Goal: Information Seeking & Learning: Learn about a topic

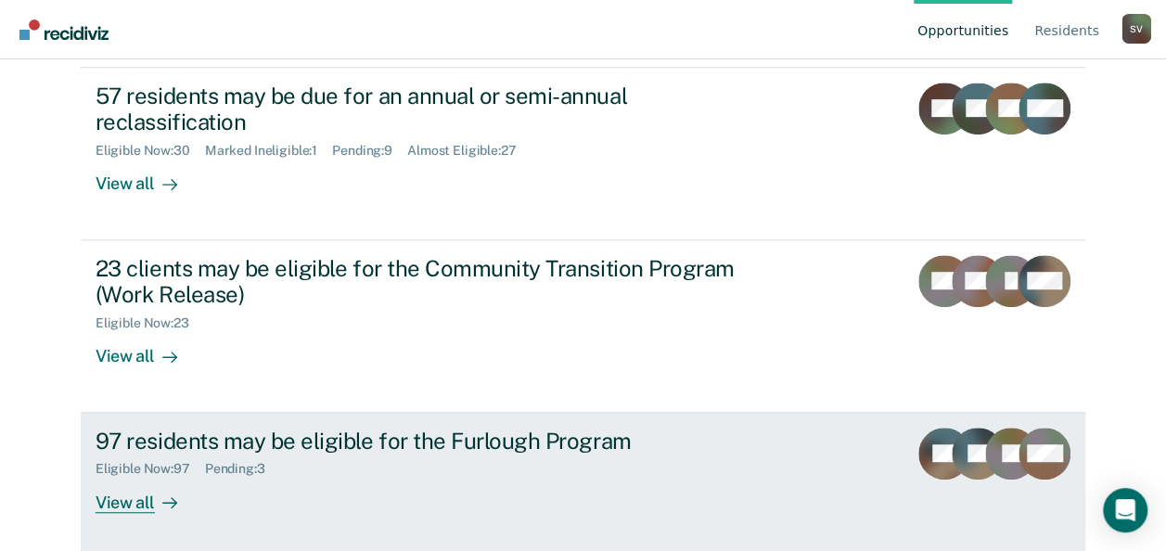
scroll to position [388, 0]
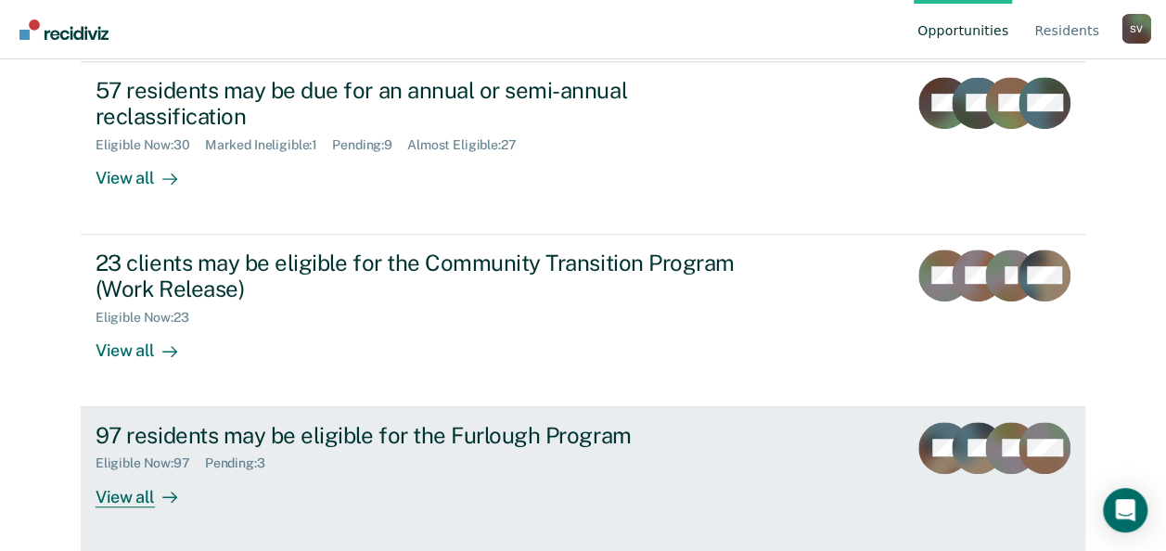
click at [112, 497] on div "View all" at bounding box center [148, 489] width 104 height 36
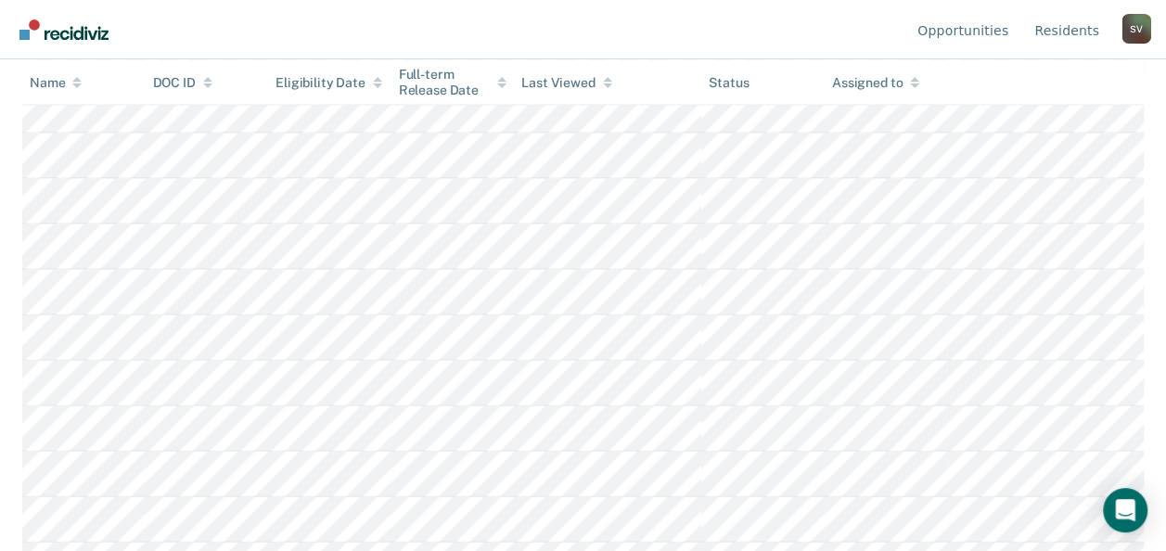
scroll to position [1495, 0]
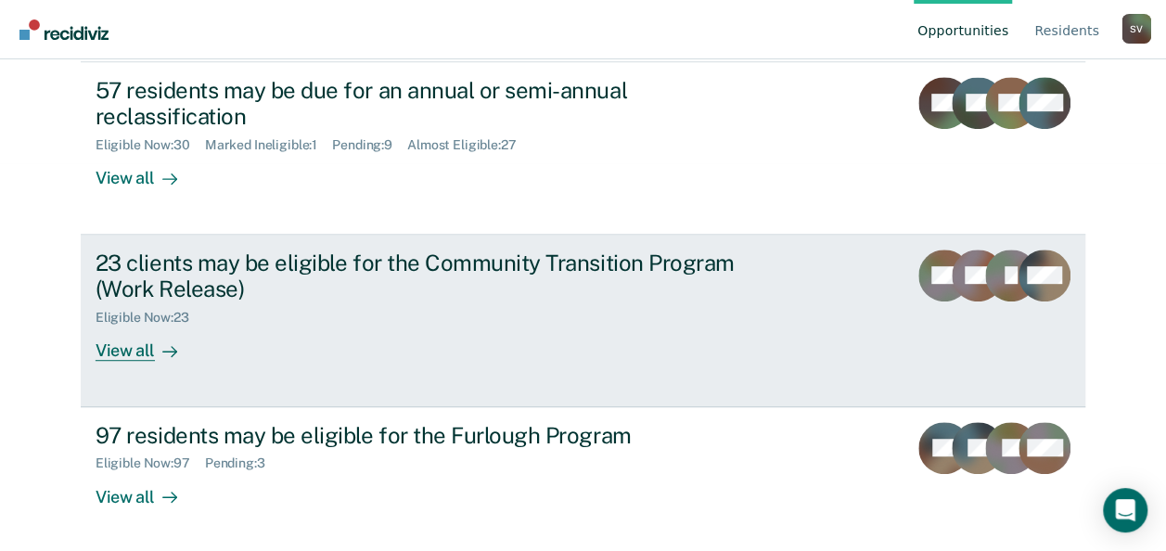
click at [314, 266] on div "23 clients may be eligible for the Community Transition Program (Work Release)" at bounding box center [421, 277] width 651 height 54
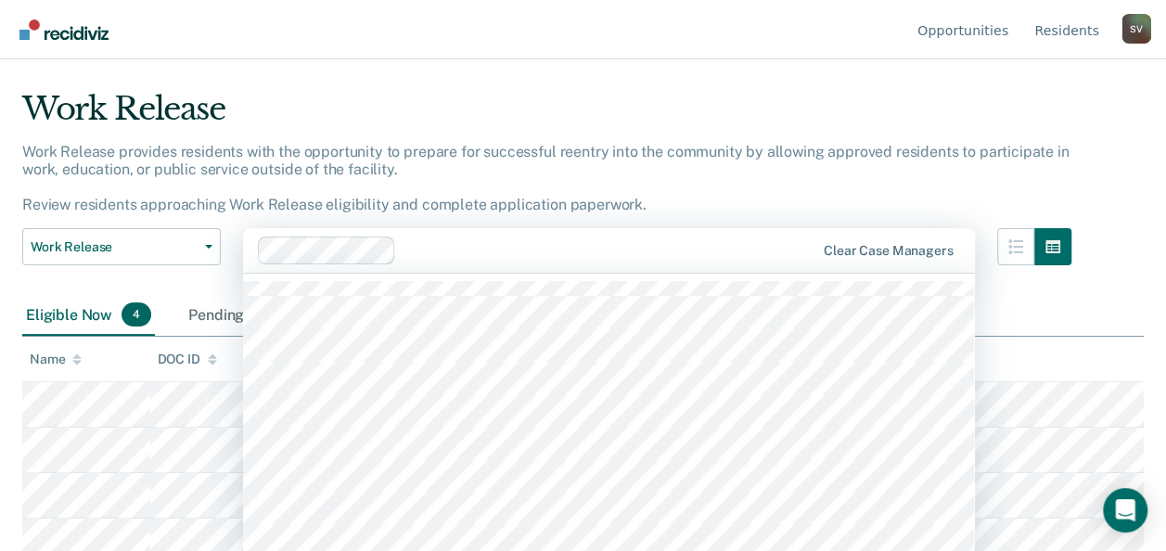
click at [461, 273] on div "option [PERSON_NAME], deselected. 44 results available. Use Up and Down to choo…" at bounding box center [609, 250] width 732 height 45
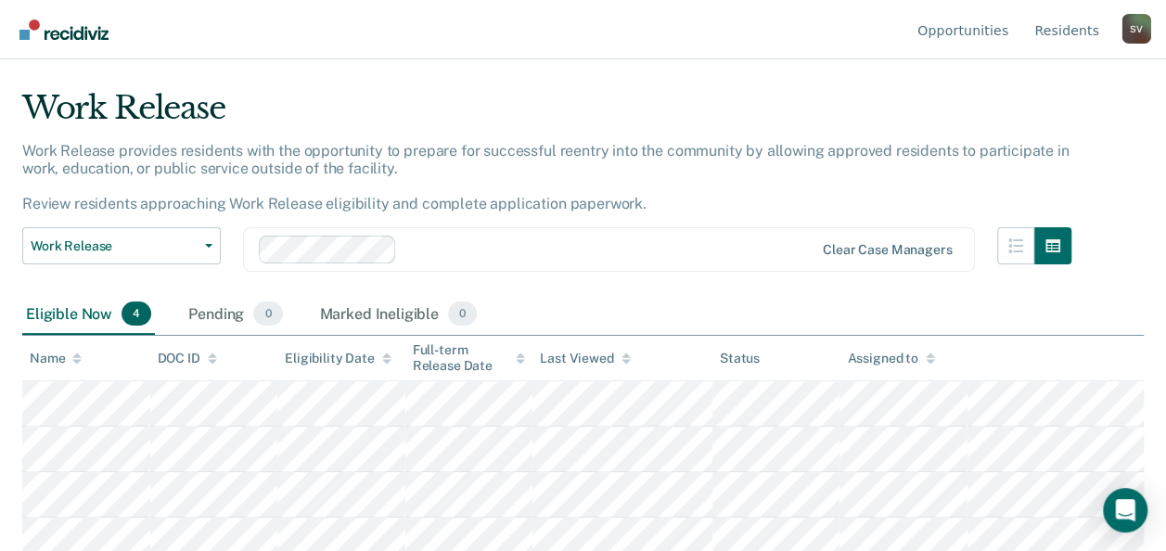
click at [520, 243] on div at bounding box center [608, 249] width 409 height 21
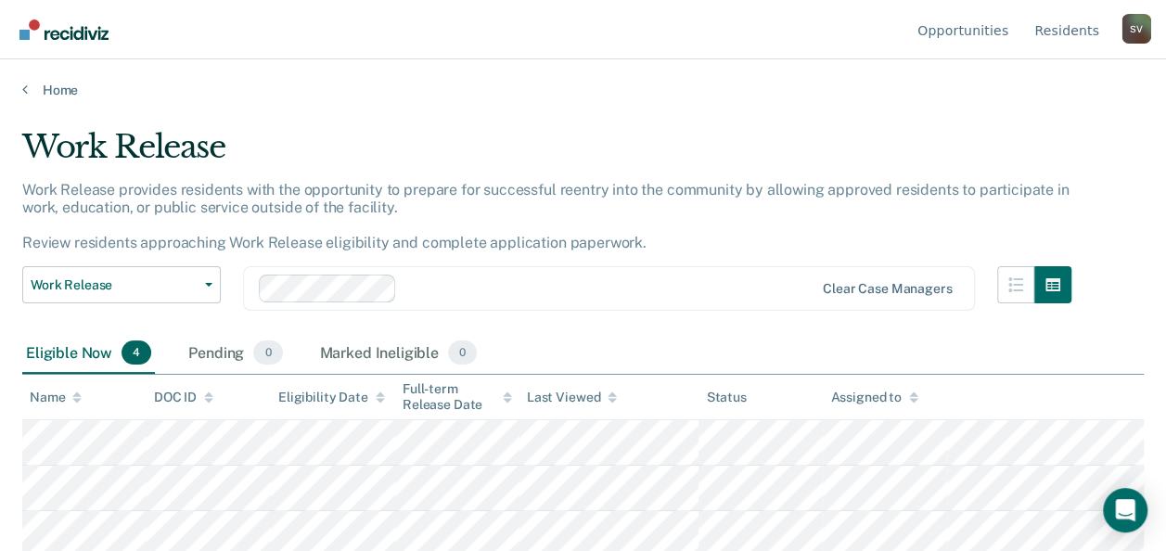
scroll to position [50, 0]
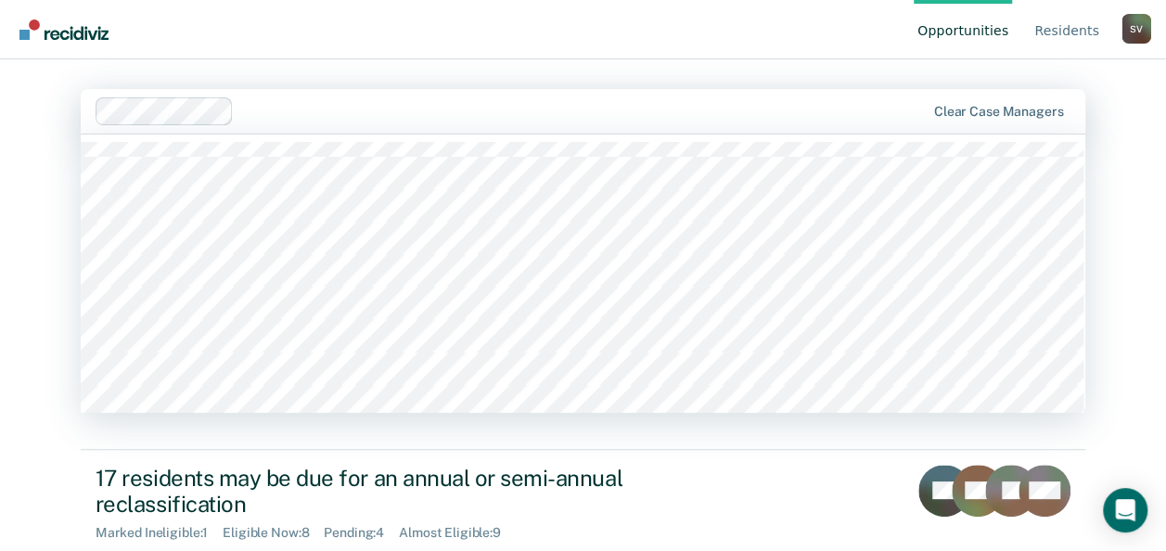
click at [255, 117] on div at bounding box center [583, 110] width 684 height 21
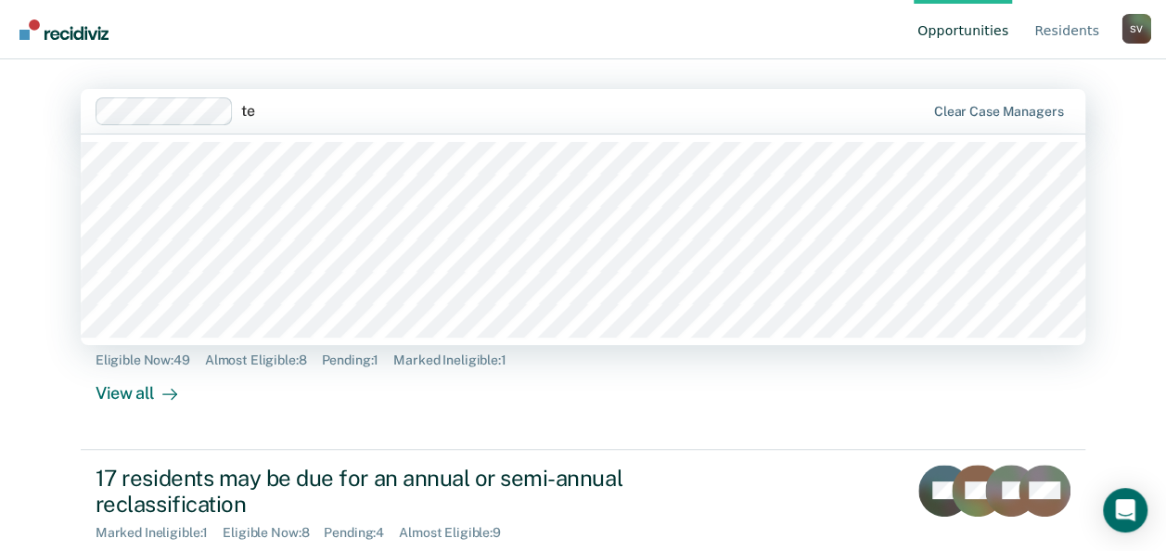
type input "tee"
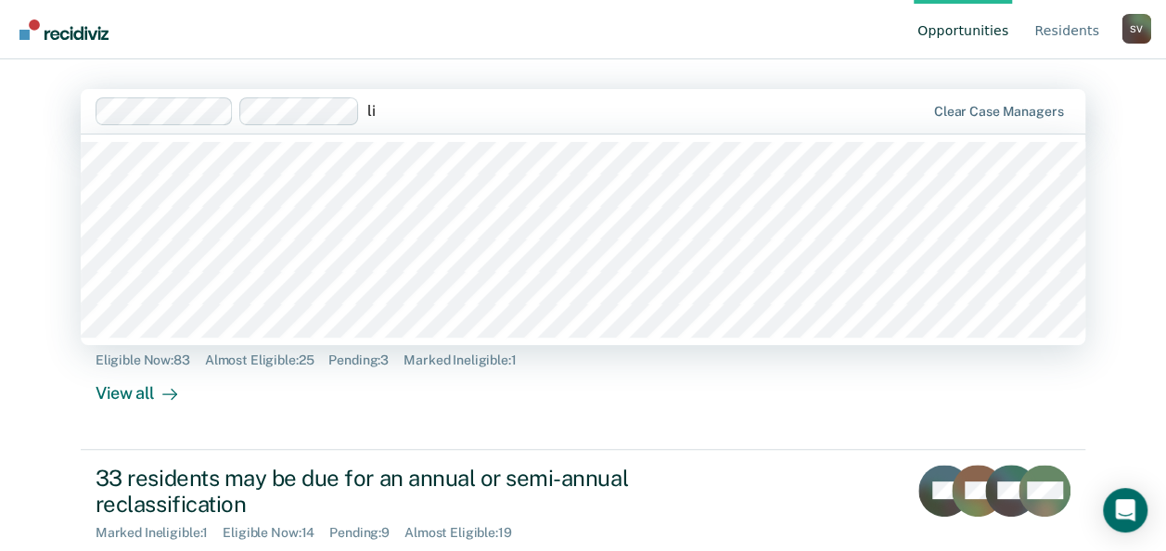
type input "lis"
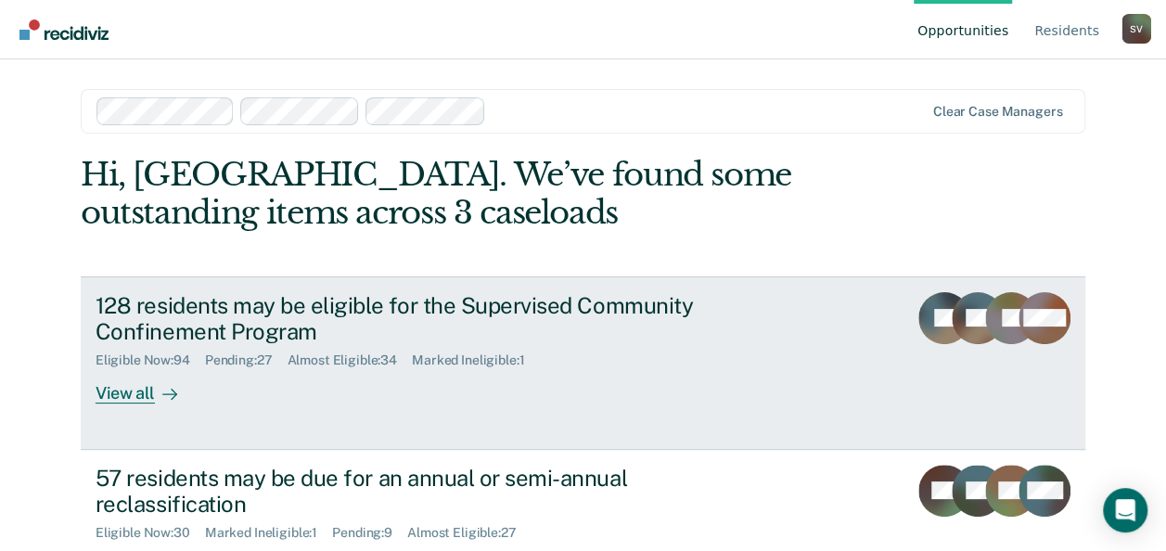
click at [111, 392] on div "View all" at bounding box center [148, 386] width 104 height 36
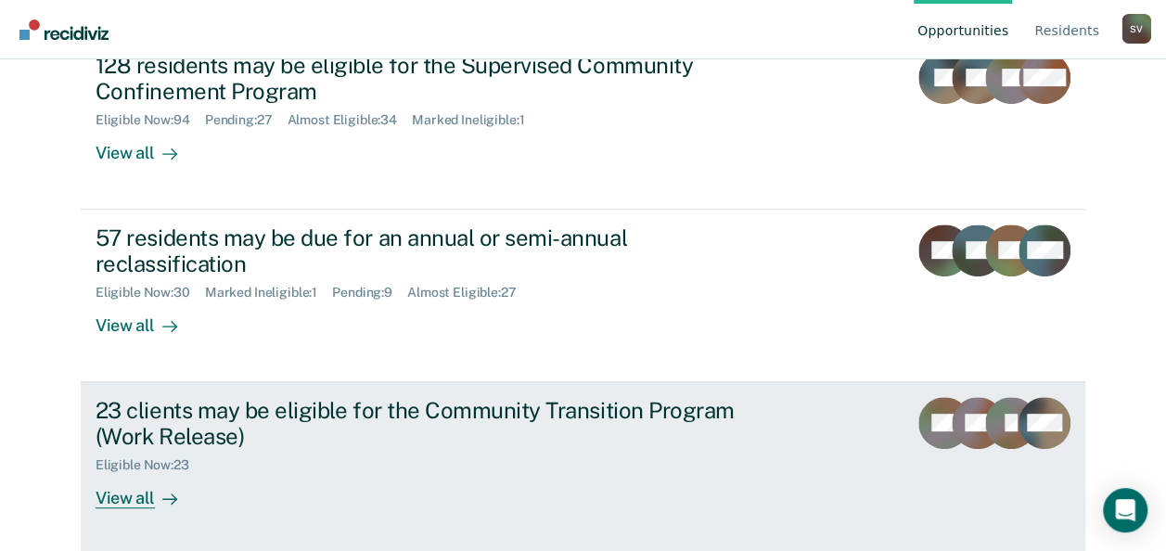
scroll to position [278, 0]
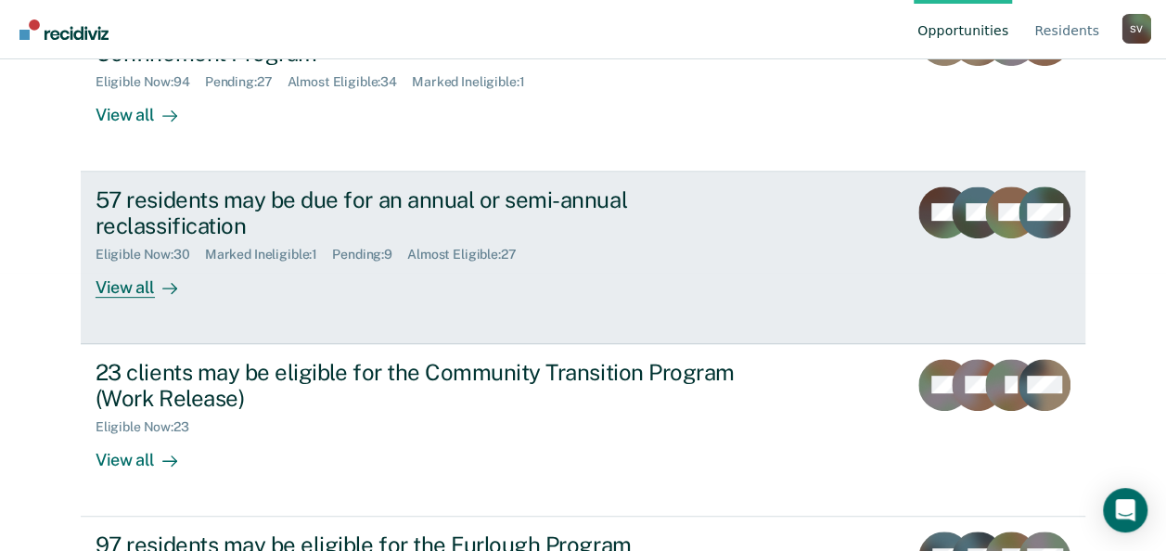
click at [154, 197] on div "57 residents may be due for an annual or semi-annual reclassification" at bounding box center [421, 213] width 651 height 54
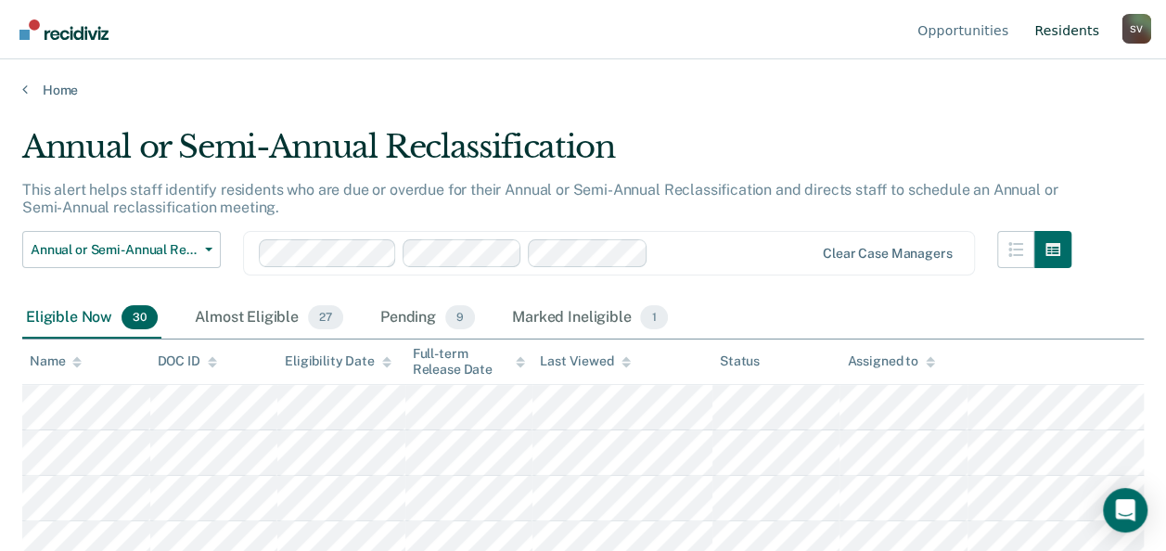
click at [1076, 34] on link "Resident s" at bounding box center [1067, 29] width 72 height 59
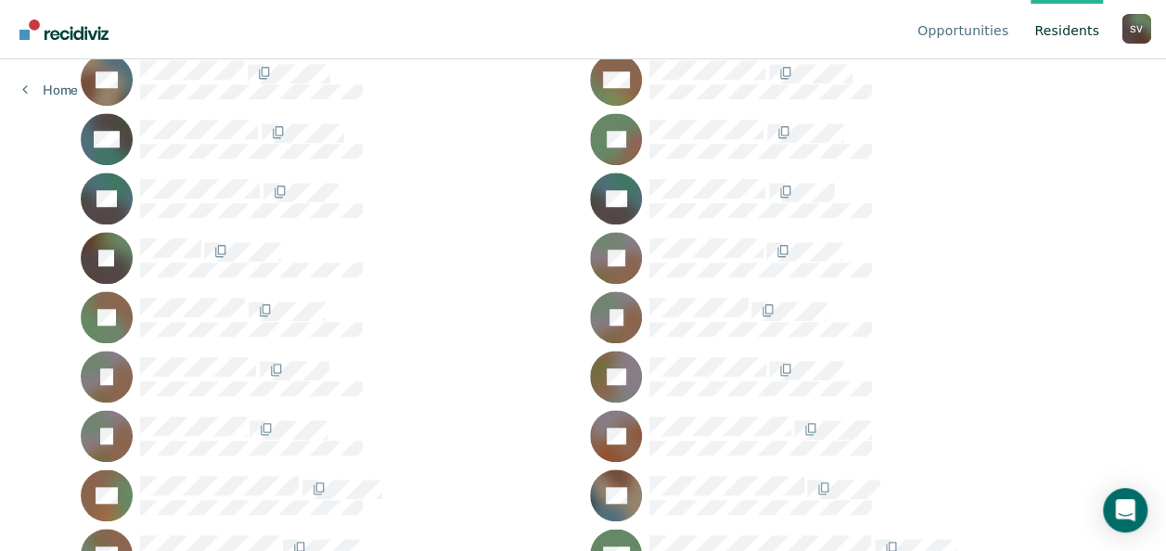
scroll to position [649, 0]
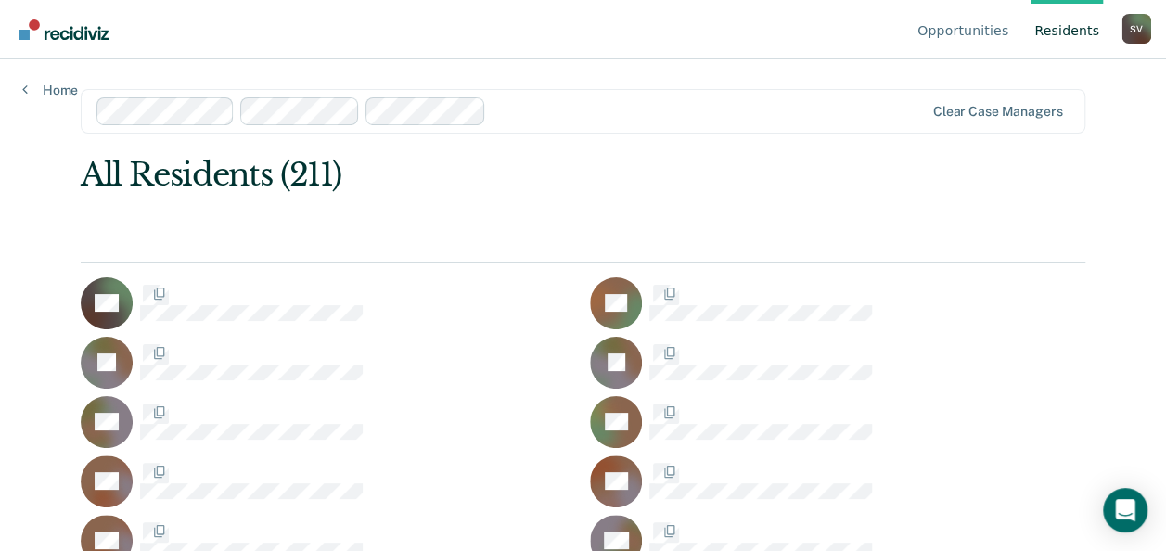
scroll to position [649, 0]
